Goal: Transaction & Acquisition: Register for event/course

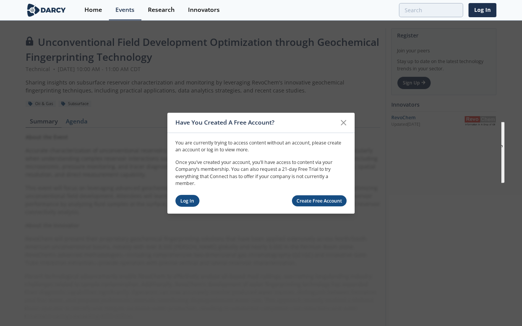
click at [179, 206] on link "Log In" at bounding box center [187, 201] width 24 height 12
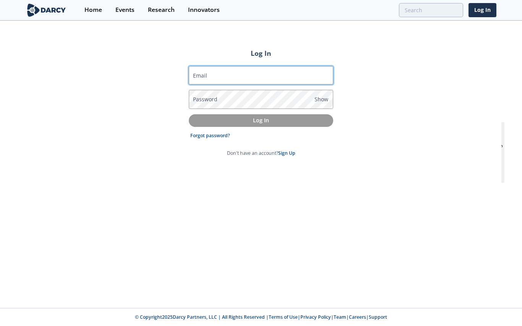
click at [222, 74] on input "Email" at bounding box center [261, 75] width 144 height 18
type input "D"
type input "P"
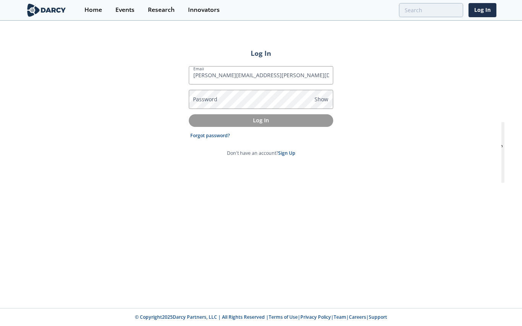
type input "[PERSON_NAME][EMAIL_ADDRESS][PERSON_NAME][DOMAIN_NAME]"
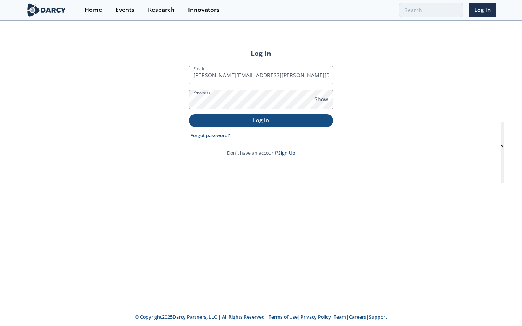
click at [244, 120] on p "Log In" at bounding box center [261, 120] width 134 height 8
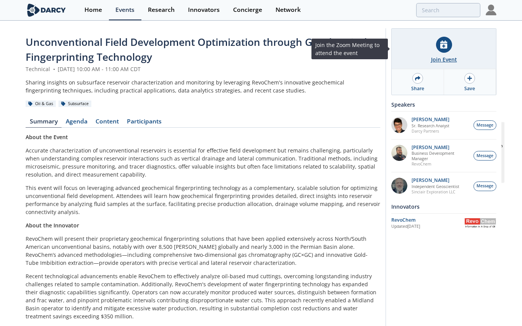
click at [444, 55] on div "Join Event" at bounding box center [444, 59] width 26 height 8
